Goal: Task Accomplishment & Management: Complete application form

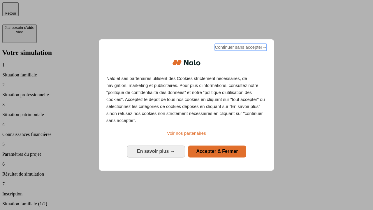
click at [240, 48] on span "Continuer sans accepter →" at bounding box center [241, 47] width 52 height 7
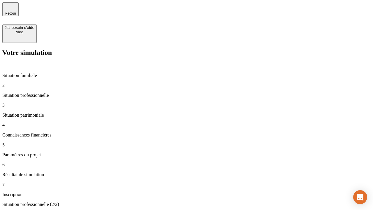
type input "30 000"
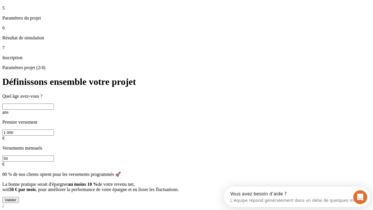
scroll to position [11, 0]
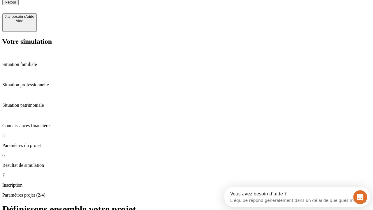
type input "25"
type input "1 000"
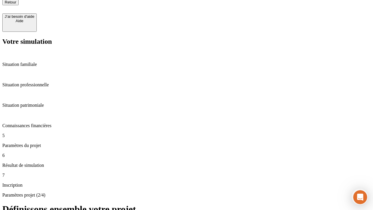
type input "640"
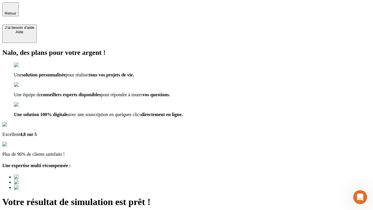
type input "[EMAIL_ADDRESS][PERSON_NAME][DOMAIN_NAME]"
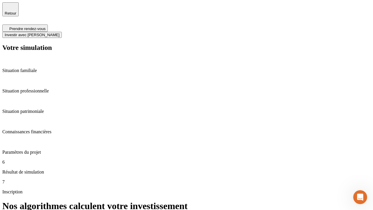
scroll to position [2, 0]
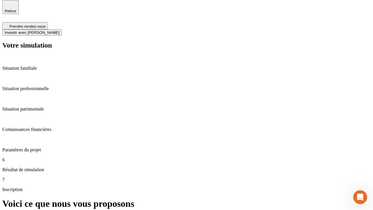
click at [59, 30] on span "Investir avec [PERSON_NAME]" at bounding box center [32, 32] width 55 height 4
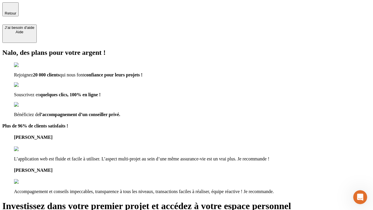
type input "[PERSON_NAME][EMAIL_ADDRESS][DOMAIN_NAME]"
